Goal: Information Seeking & Learning: Learn about a topic

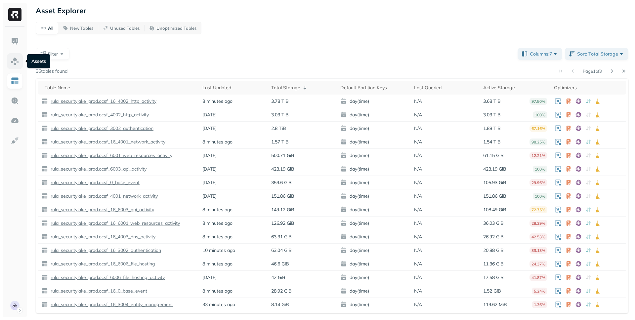
click at [10, 59] on link at bounding box center [15, 61] width 16 height 16
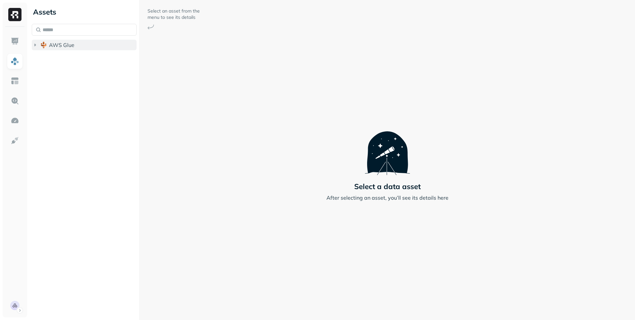
click at [37, 44] on icon "button" at bounding box center [35, 45] width 7 height 7
click at [42, 59] on icon "button" at bounding box center [41, 57] width 7 height 7
click at [49, 69] on icon "button" at bounding box center [48, 70] width 7 height 7
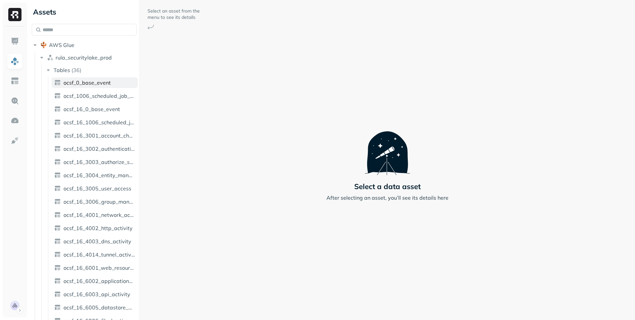
click at [66, 85] on span "ocsf_0_base_event" at bounding box center [87, 82] width 47 height 7
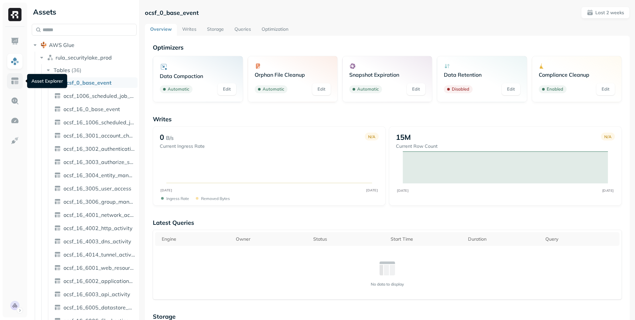
click at [11, 84] on img at bounding box center [15, 81] width 9 height 9
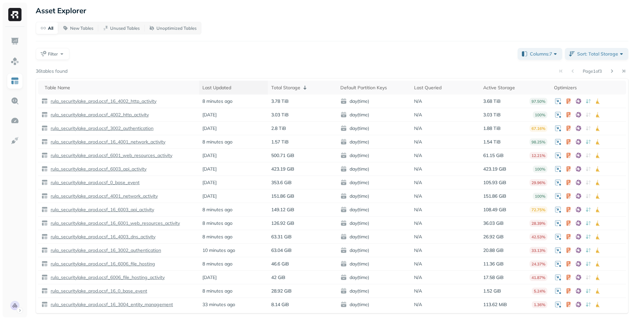
click at [219, 87] on div "Last Updated" at bounding box center [234, 88] width 63 height 6
click at [219, 87] on div "Last Updated" at bounding box center [234, 88] width 63 height 8
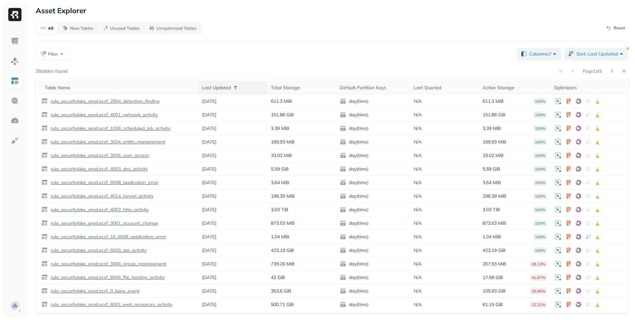
click at [219, 87] on div "Last Updated" at bounding box center [233, 88] width 62 height 8
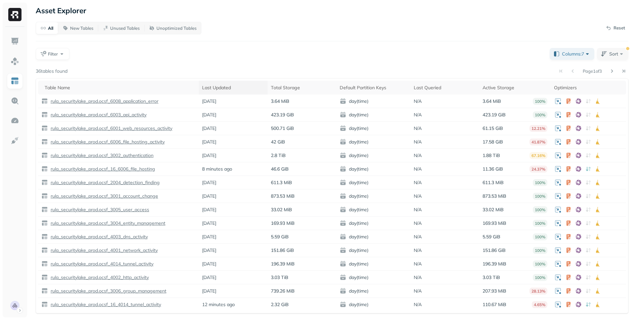
click at [219, 87] on div "Last Updated" at bounding box center [233, 88] width 62 height 6
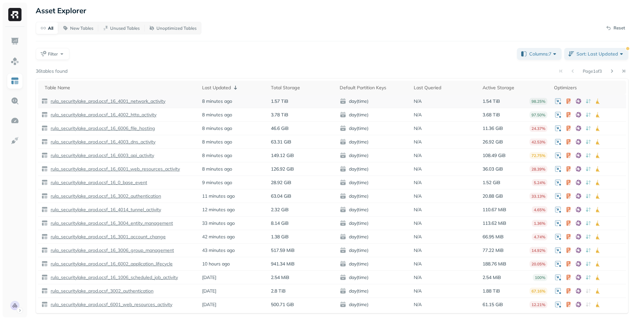
click at [142, 101] on p "rula_securitylake_prod.ocsf_16_4001_network_activity" at bounding box center [107, 101] width 116 height 6
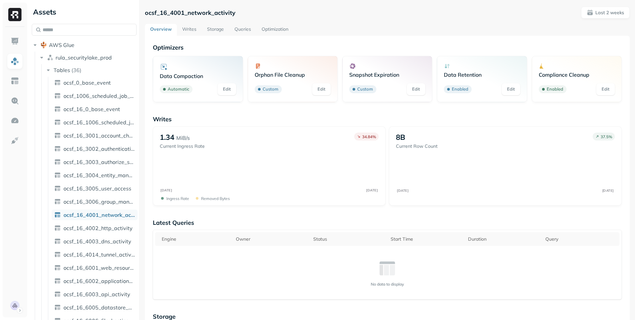
scroll to position [55, 0]
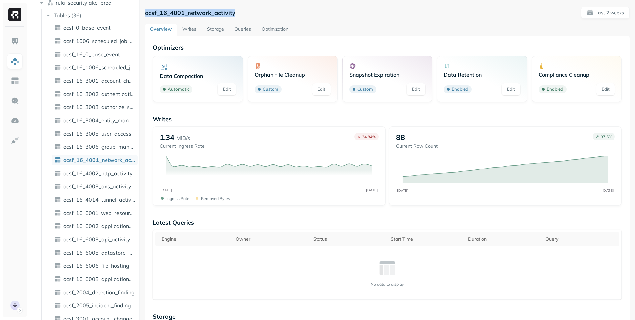
drag, startPoint x: 247, startPoint y: 12, endPoint x: 140, endPoint y: 12, distance: 106.6
click at [140, 11] on div "ocsf_16_4001_network_activity Last 2 weeks Overview Writes Storage Queries Opti…" at bounding box center [388, 160] width 496 height 320
copy p "ocsf_16_4001_network_activity"
click at [271, 30] on link "Optimization" at bounding box center [275, 30] width 37 height 12
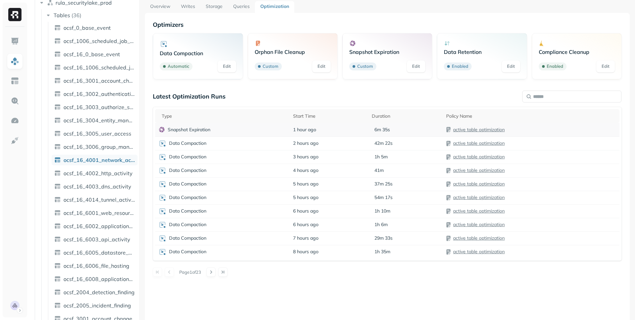
scroll to position [35, 0]
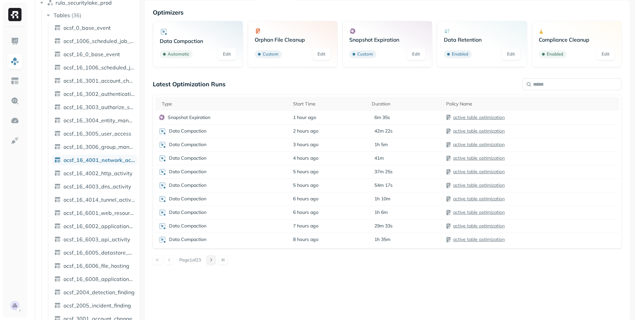
click at [212, 260] on button at bounding box center [211, 260] width 9 height 9
click at [169, 261] on button at bounding box center [169, 260] width 9 height 9
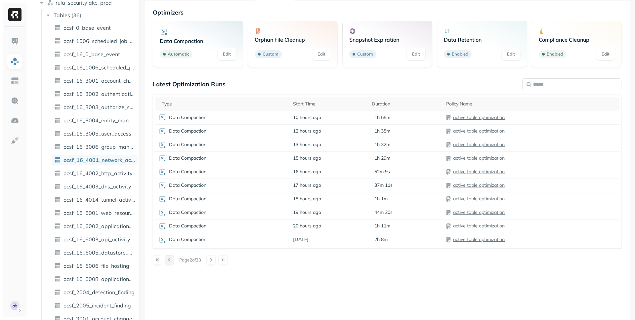
click at [169, 261] on button at bounding box center [169, 260] width 9 height 9
click at [215, 259] on button at bounding box center [211, 260] width 9 height 9
click at [206, 146] on p "Snapshot Expiration" at bounding box center [189, 145] width 43 height 6
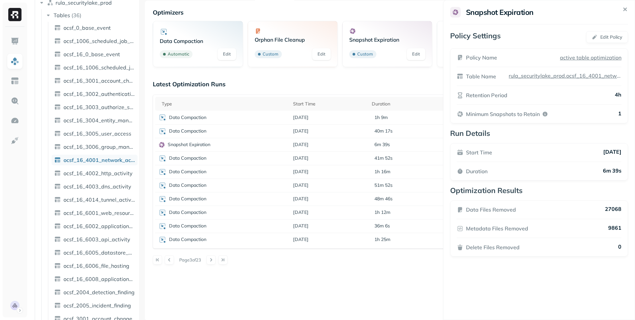
click at [618, 94] on p "4h" at bounding box center [618, 95] width 7 height 8
click at [619, 96] on p "4h" at bounding box center [618, 95] width 7 height 8
click at [18, 123] on html "Assets AWS Glue rula_securitylake_prod Tables ( 36 ) ocsf_0_base_event ocsf_100…" at bounding box center [317, 160] width 635 height 320
click at [14, 118] on img at bounding box center [15, 121] width 9 height 9
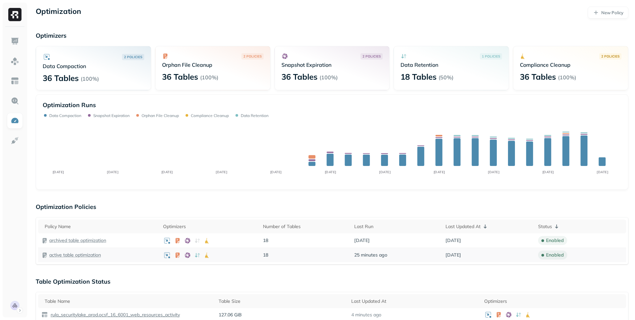
click at [81, 255] on p "active table optimization" at bounding box center [75, 255] width 52 height 6
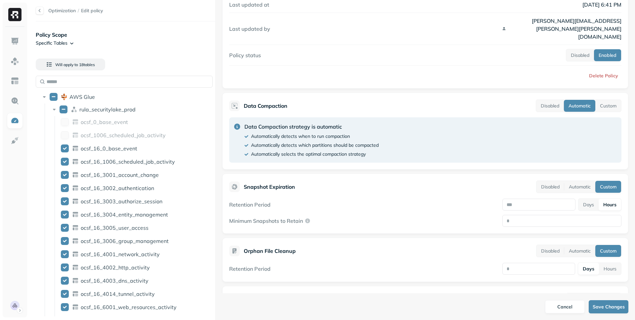
scroll to position [78, 0]
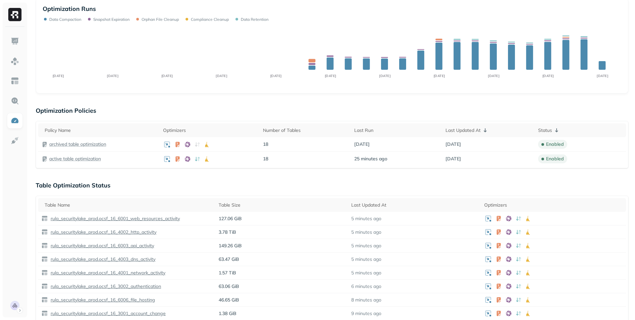
scroll to position [104, 0]
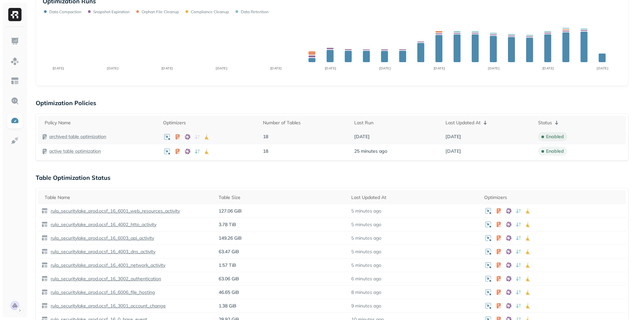
click at [104, 138] on p "archived table optimization" at bounding box center [77, 137] width 57 height 6
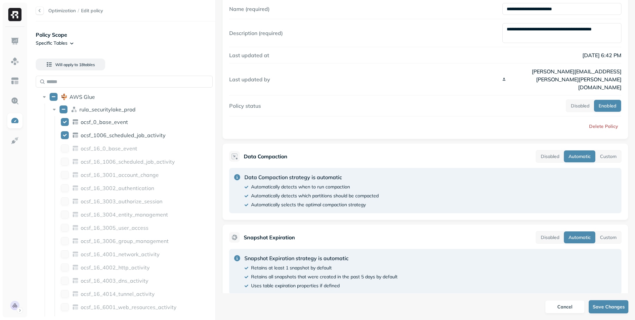
scroll to position [26, 0]
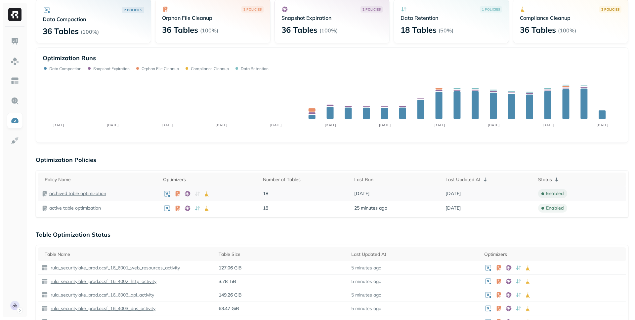
scroll to position [29, 0]
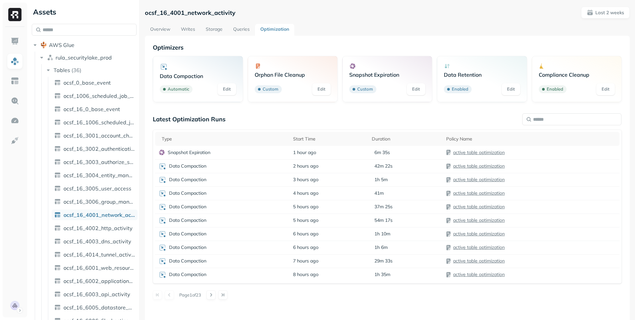
scroll to position [55, 0]
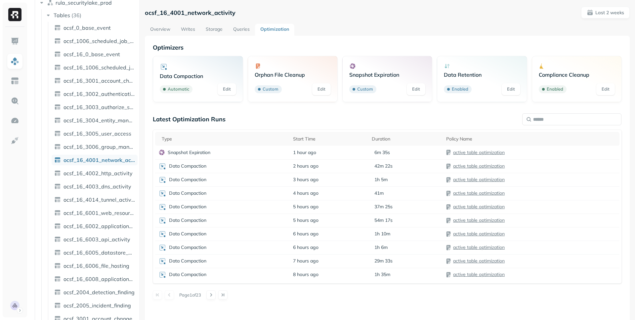
click at [162, 31] on link "Overview" at bounding box center [160, 30] width 31 height 12
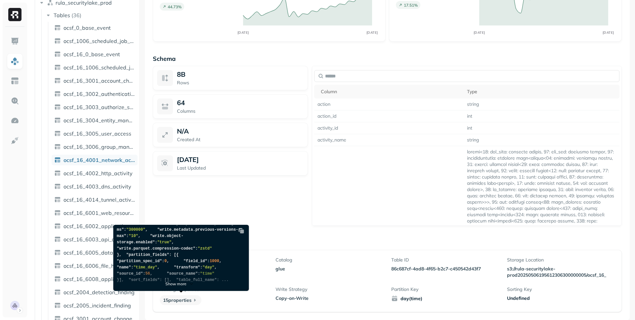
scroll to position [121, 0]
click at [167, 232] on span ""history.expire.max-snapshot-age-ms"" at bounding box center [177, 226] width 121 height 11
drag, startPoint x: 167, startPoint y: 249, endPoint x: 207, endPoint y: 249, distance: 39.1
click at [207, 232] on span ""history.expire.max-snapshot-age-ms"" at bounding box center [177, 226] width 121 height 11
click at [145, 232] on span ""300000"" at bounding box center [135, 230] width 19 height 5
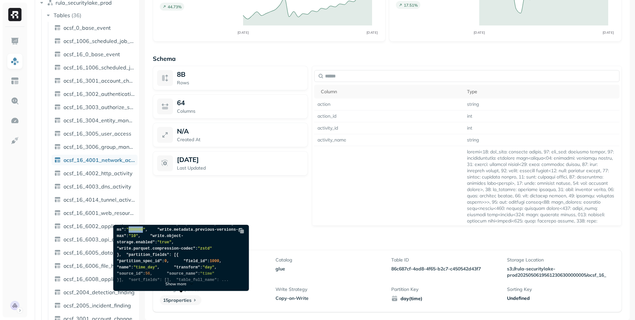
click at [145, 232] on span ""300000"" at bounding box center [135, 230] width 19 height 5
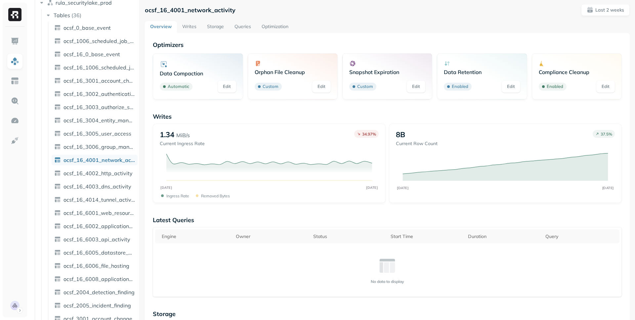
scroll to position [0, 0]
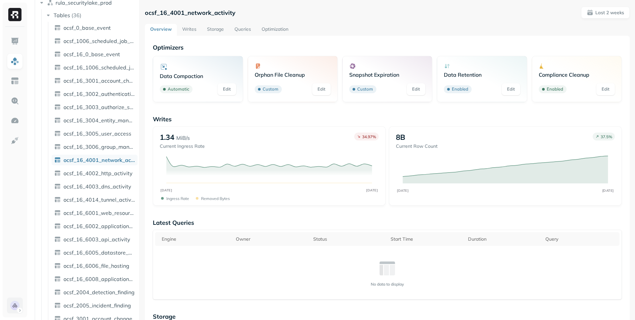
click at [10, 308] on html "Assets AWS Glue rula_securitylake_prod Tables ( 36 ) ocsf_0_base_event ocsf_100…" at bounding box center [317, 160] width 635 height 320
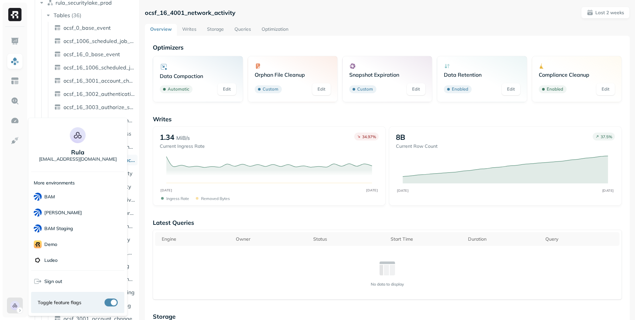
click at [16, 226] on html "Assets AWS Glue rula_securitylake_prod Tables ( 36 ) ocsf_0_base_event ocsf_100…" at bounding box center [317, 160] width 635 height 320
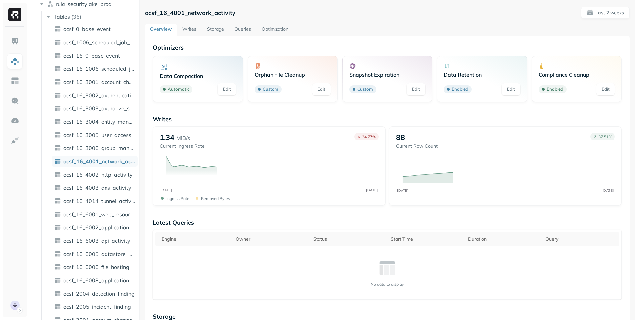
scroll to position [55, 0]
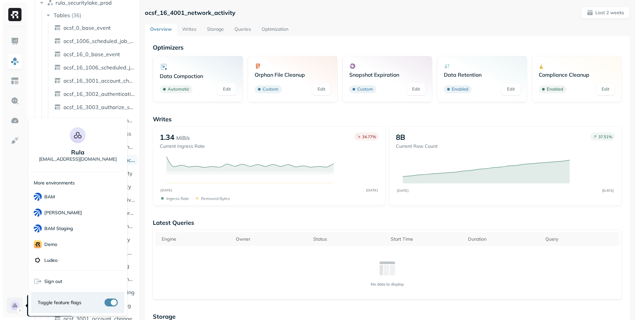
click at [13, 306] on html "Assets AWS Glue rula_securitylake_prod Tables ( 36 ) ocsf_0_base_event ocsf_100…" at bounding box center [317, 160] width 635 height 320
click at [41, 282] on icon at bounding box center [38, 282] width 8 height 8
